Goal: Task Accomplishment & Management: Complete application form

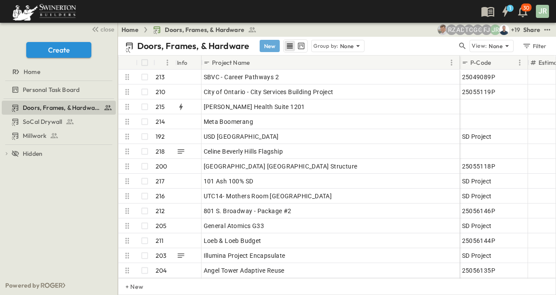
click at [270, 44] on button "New" at bounding box center [270, 46] width 20 height 12
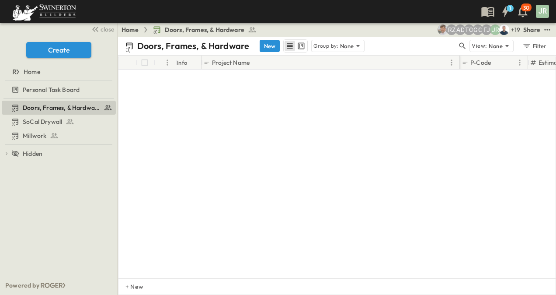
scroll to position [3055, 0]
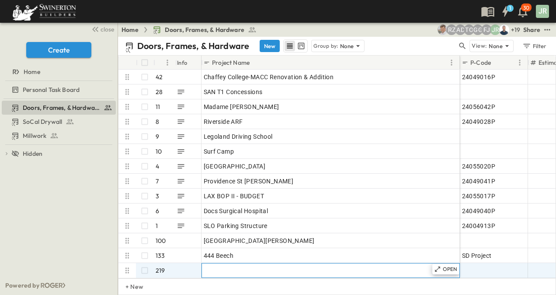
click at [217, 266] on span "Add Name" at bounding box center [219, 270] width 30 height 9
paste input "**********"
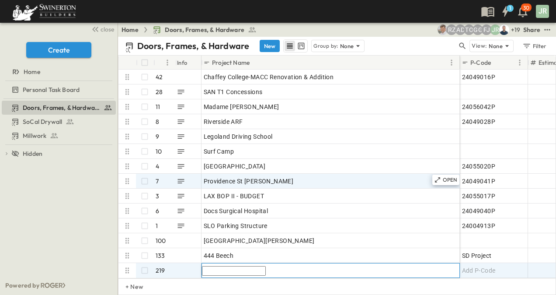
type input "**********"
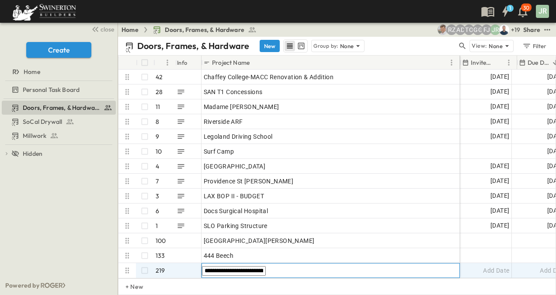
scroll to position [3055, 167]
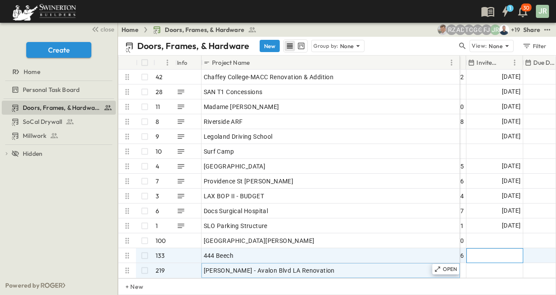
click at [493, 248] on div "Add Date" at bounding box center [495, 255] width 56 height 14
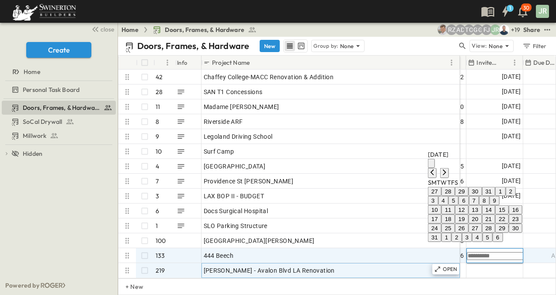
click at [468, 224] on button "27" at bounding box center [475, 228] width 14 height 9
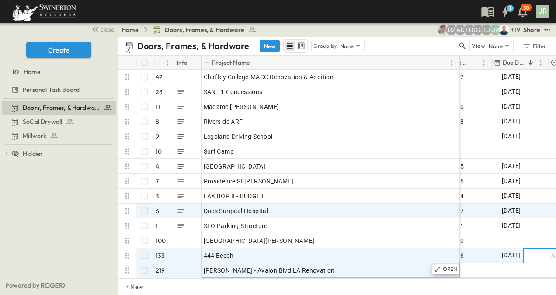
scroll to position [3055, 198]
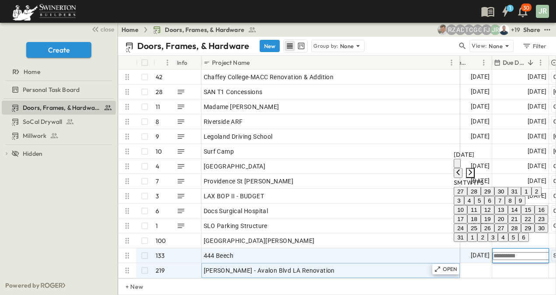
click at [474, 169] on icon "Next month" at bounding box center [470, 172] width 7 height 7
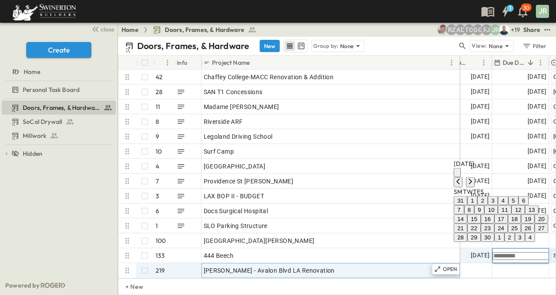
click at [517, 205] on button "12" at bounding box center [519, 209] width 14 height 9
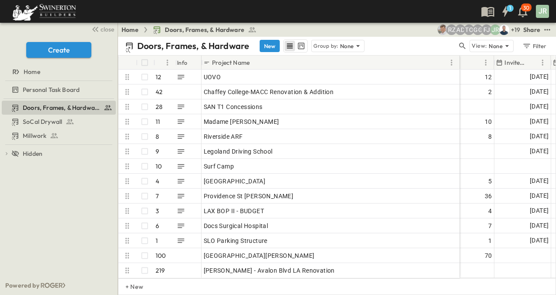
scroll to position [3055, 148]
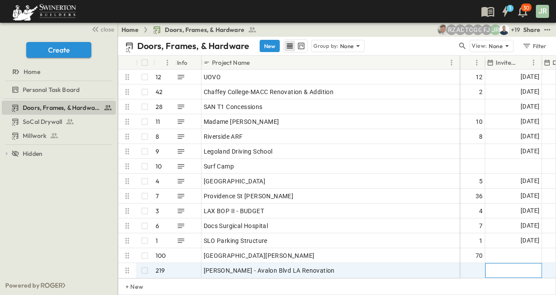
click at [517, 266] on span "Add Date" at bounding box center [527, 270] width 26 height 9
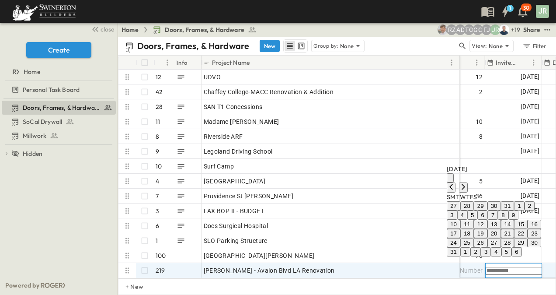
click at [488, 238] on button "27" at bounding box center [495, 242] width 14 height 9
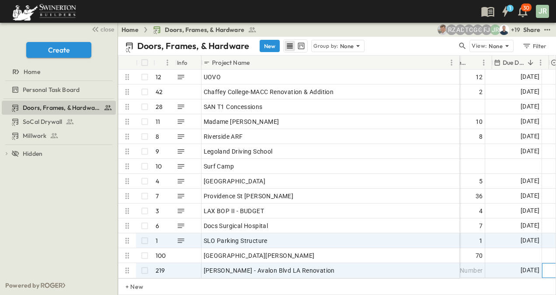
scroll to position [3055, 198]
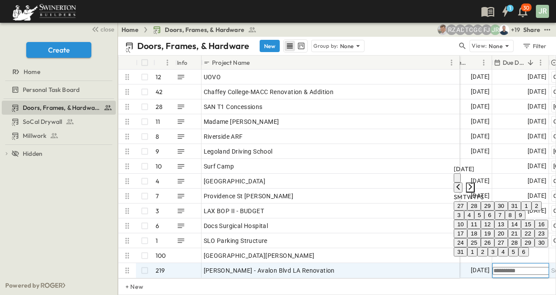
click at [474, 183] on icon "Next month" at bounding box center [470, 186] width 7 height 7
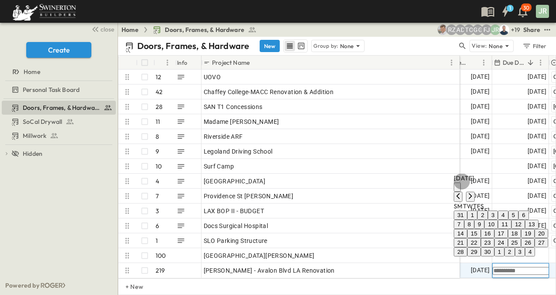
click at [517, 220] on button "12" at bounding box center [519, 224] width 14 height 9
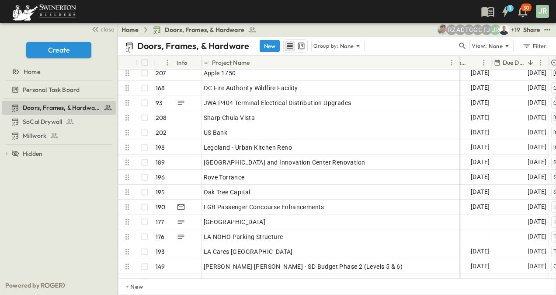
scroll to position [0, 198]
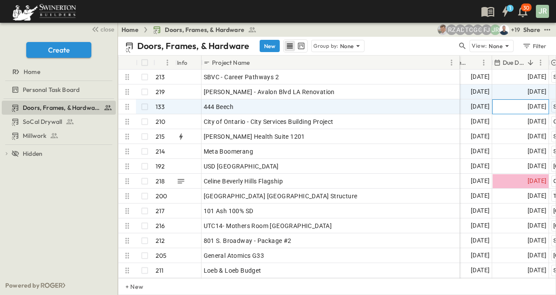
click at [531, 106] on span "[DATE]" at bounding box center [537, 106] width 19 height 10
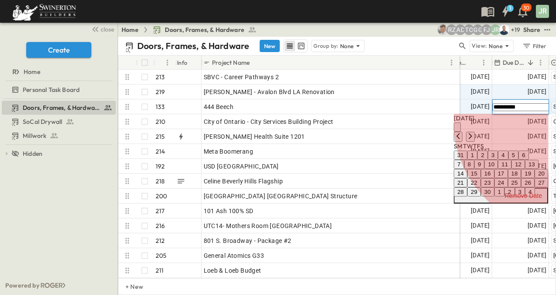
click at [528, 203] on button "Remove Date" at bounding box center [501, 196] width 94 height 16
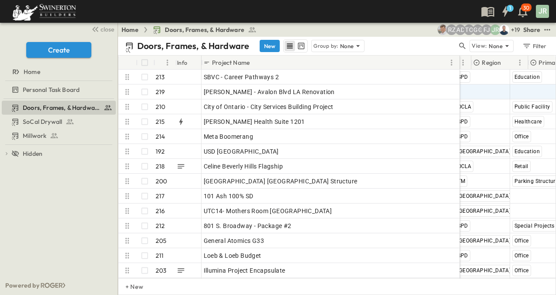
scroll to position [0, 273]
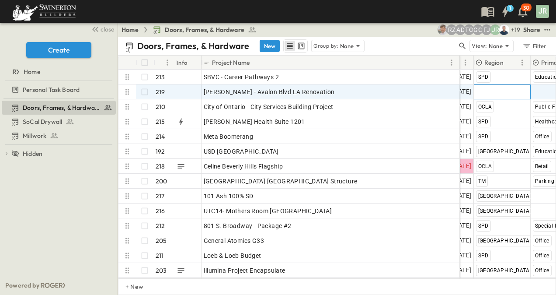
click at [493, 92] on span "Select Region" at bounding box center [495, 91] width 38 height 9
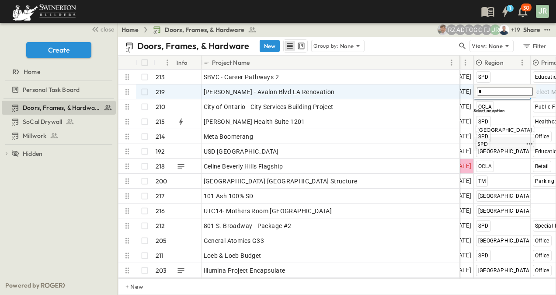
type input "*"
click at [489, 139] on div "SPD" at bounding box center [482, 144] width 15 height 10
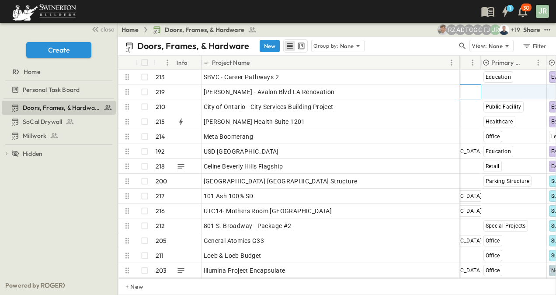
scroll to position [0, 338]
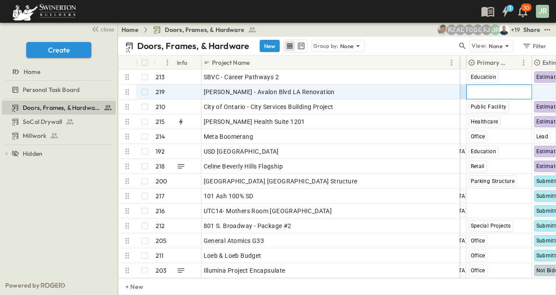
click at [486, 87] on span "Select Market" at bounding box center [488, 91] width 39 height 9
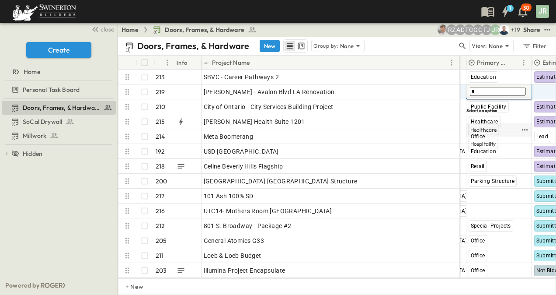
click at [491, 126] on span "Healthcare" at bounding box center [484, 129] width 27 height 7
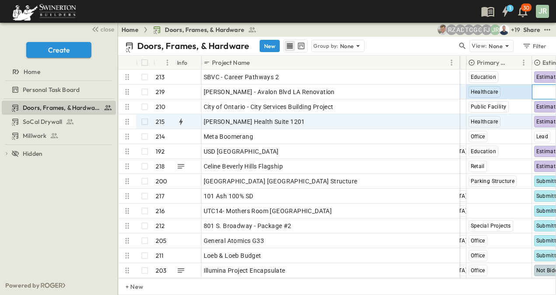
scroll to position [0, 386]
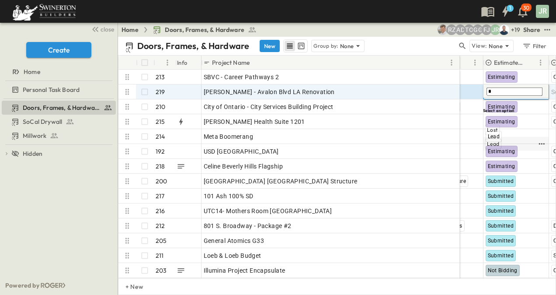
click at [496, 140] on span "Lead" at bounding box center [493, 143] width 12 height 7
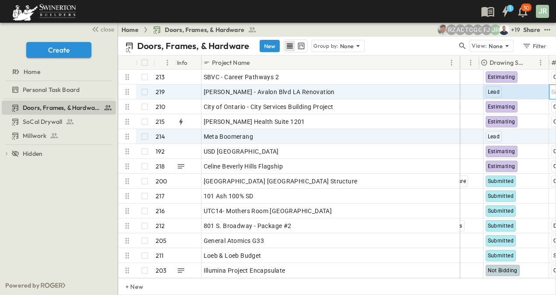
scroll to position [0, 456]
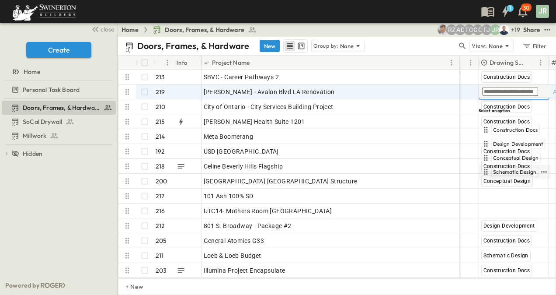
click at [511, 168] on span "Schematic Design" at bounding box center [514, 171] width 43 height 7
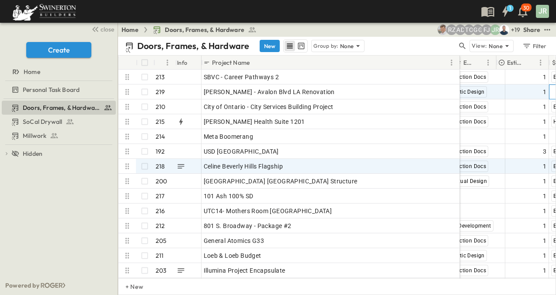
scroll to position [0, 552]
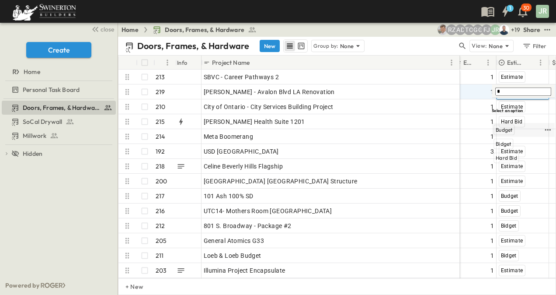
click at [508, 126] on span "Budget" at bounding box center [504, 129] width 17 height 7
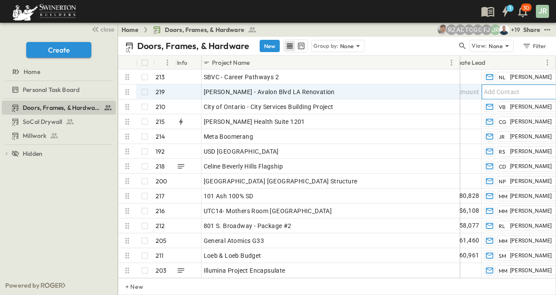
scroll to position [0, 723]
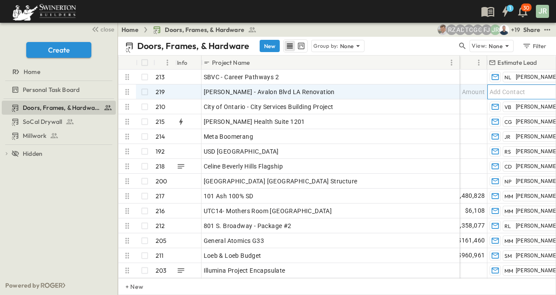
click at [523, 91] on span "Add Contact" at bounding box center [508, 91] width 36 height 9
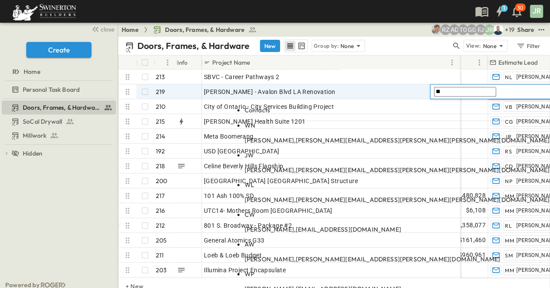
type input "**"
click at [255, 122] on span "WN" at bounding box center [250, 126] width 10 height 8
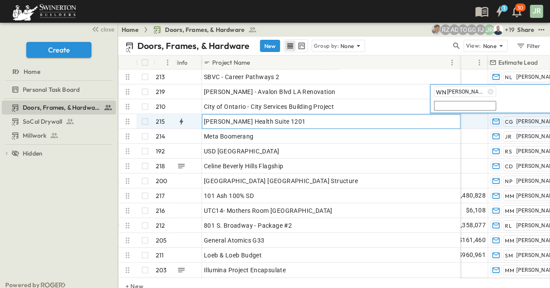
click at [380, 121] on div "[PERSON_NAME] Health Suite 1201" at bounding box center [331, 121] width 254 height 12
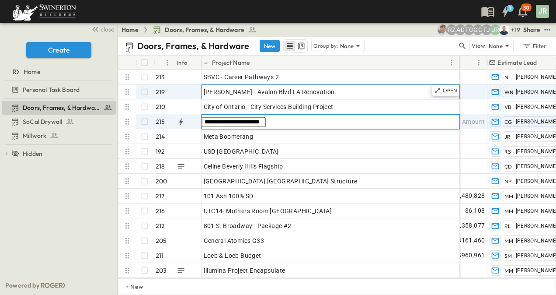
click at [364, 89] on div "[PERSON_NAME] - Avalon Blvd LA Renovation" at bounding box center [331, 92] width 254 height 12
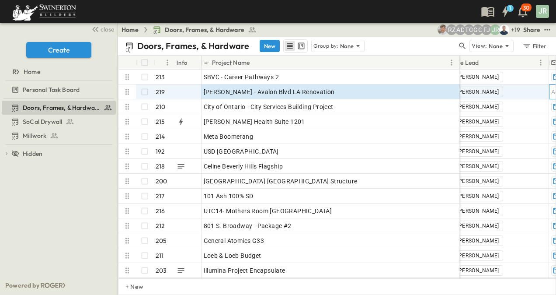
scroll to position [0, 825]
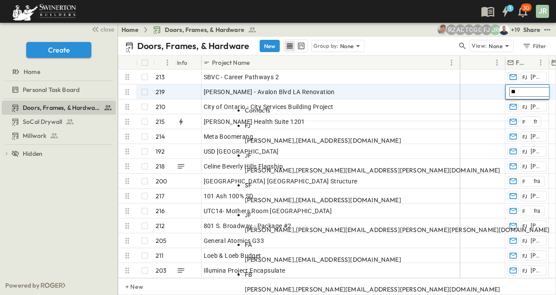
type input "**"
click at [446, 120] on body "1 30 JR close Create Home Personal Task Board Doors, Frames, & Hardware SoCal D…" at bounding box center [278, 147] width 556 height 295
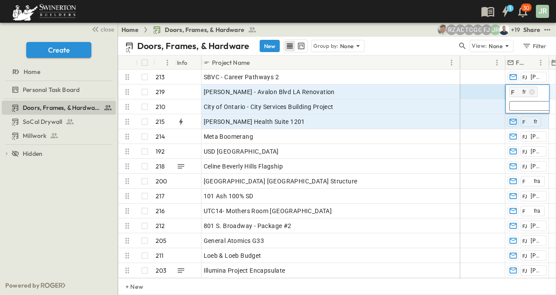
click at [515, 91] on span "F" at bounding box center [512, 92] width 3 height 8
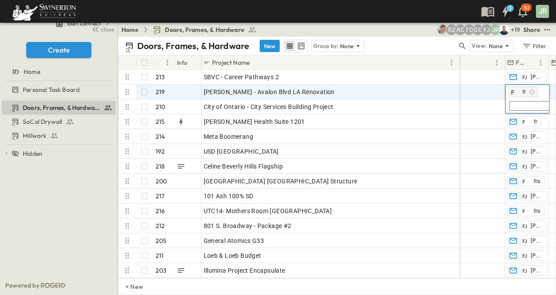
click at [515, 91] on span "F" at bounding box center [512, 92] width 3 height 8
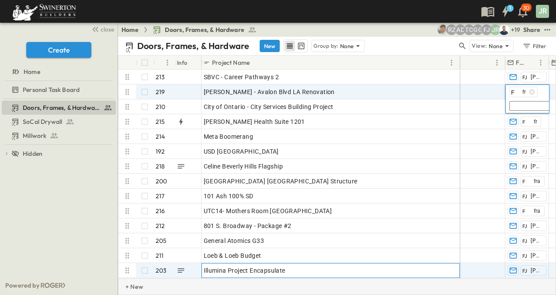
drag, startPoint x: 409, startPoint y: 271, endPoint x: 361, endPoint y: 294, distance: 53.8
click at [424, 268] on div "Illumina Project Encapsulate" at bounding box center [331, 270] width 254 height 12
